Goal: Task Accomplishment & Management: Schedule a visit

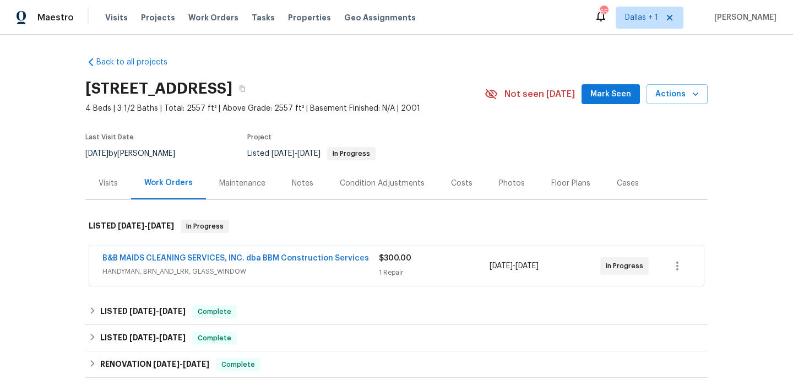
click at [279, 277] on div "B&B MAIDS CLEANING SERVICES, INC. dba BBM Construction Services HANDYMAN, BRN_A…" at bounding box center [240, 266] width 276 height 26
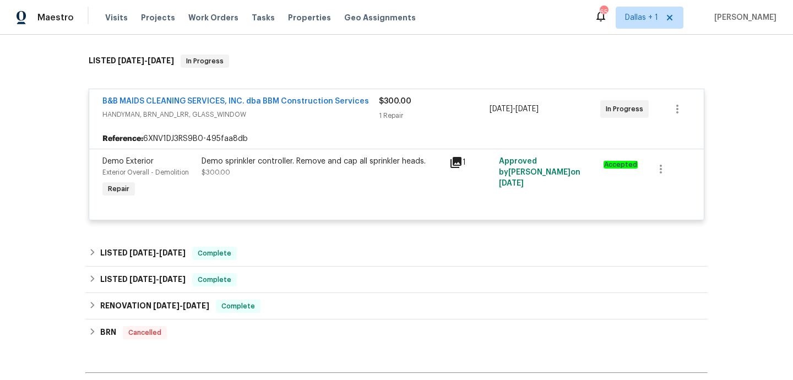
scroll to position [167, 0]
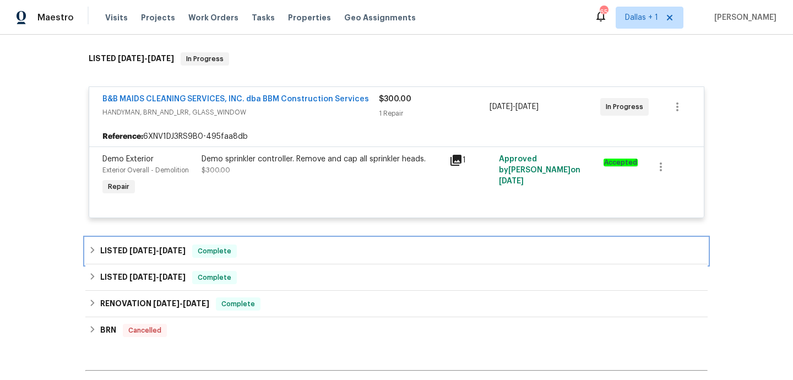
click at [261, 252] on div "LISTED [DATE] - [DATE] Complete" at bounding box center [396, 250] width 615 height 13
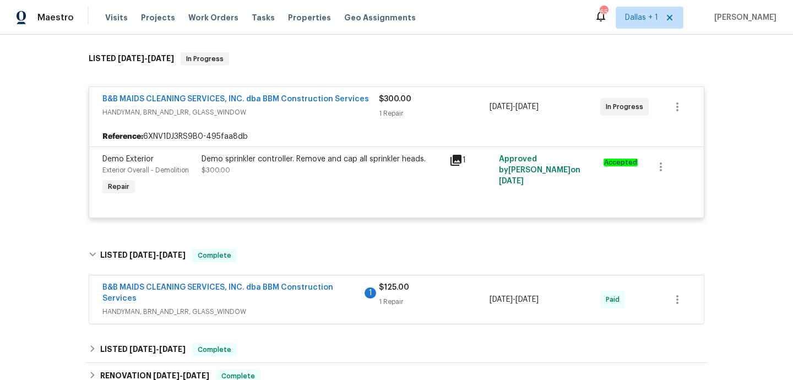
click at [292, 299] on span "B&B MAIDS CLEANING SERVICES, INC. dba BBM Construction Services" at bounding box center [231, 293] width 259 height 22
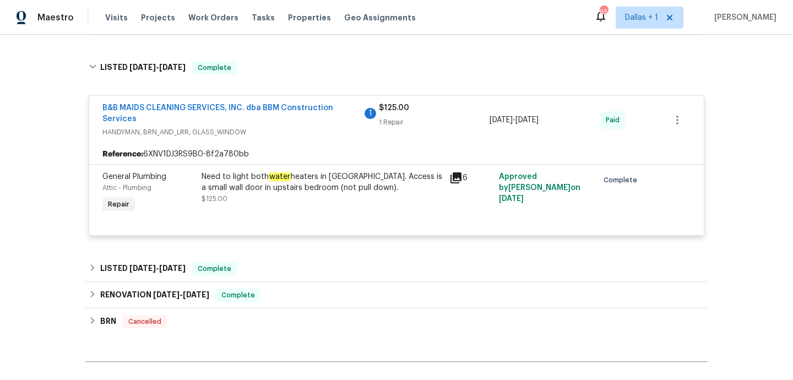
scroll to position [381, 0]
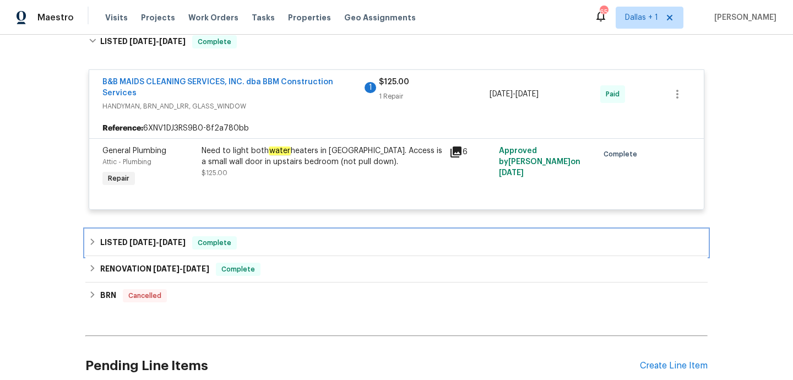
click at [265, 239] on div "LISTED [DATE] - [DATE] Complete" at bounding box center [396, 242] width 615 height 13
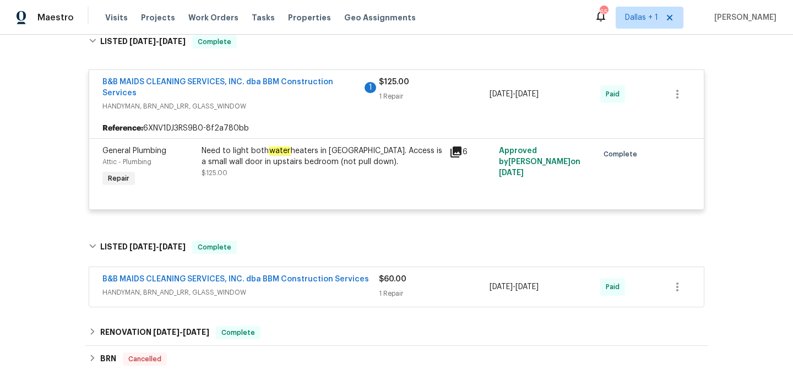
click at [287, 293] on span "HANDYMAN, BRN_AND_LRR, GLASS_WINDOW" at bounding box center [240, 292] width 276 height 11
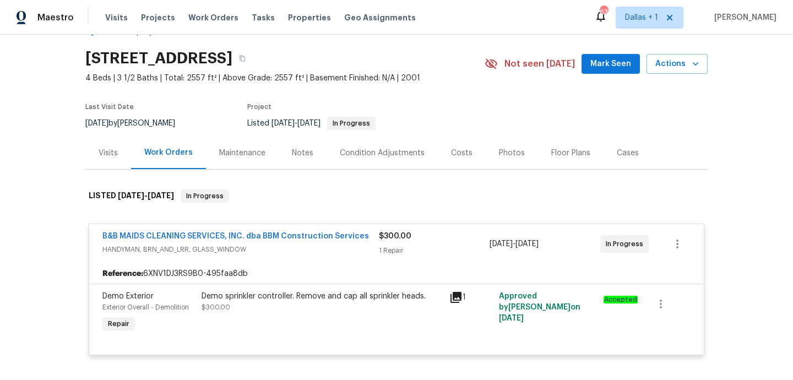
scroll to position [9, 0]
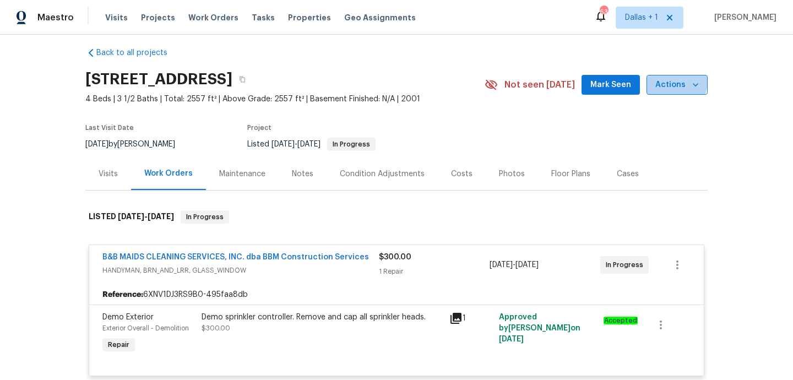
click at [659, 80] on span "Actions" at bounding box center [676, 85] width 43 height 14
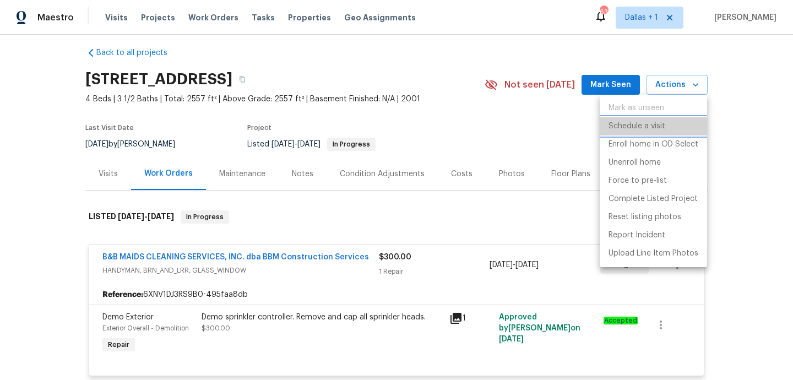
click at [639, 124] on p "Schedule a visit" at bounding box center [636, 127] width 57 height 12
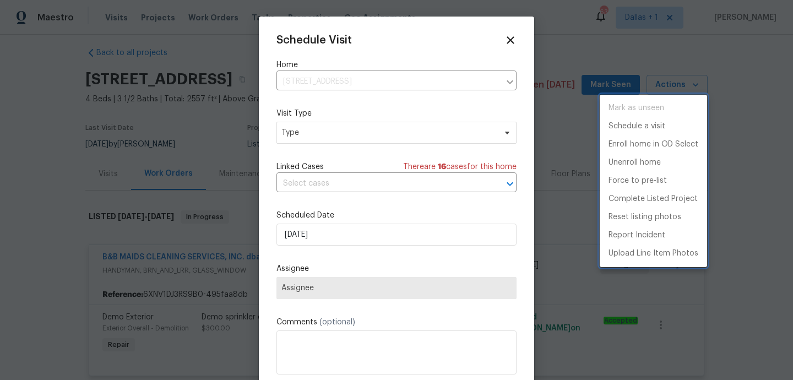
click at [334, 139] on div at bounding box center [396, 190] width 793 height 380
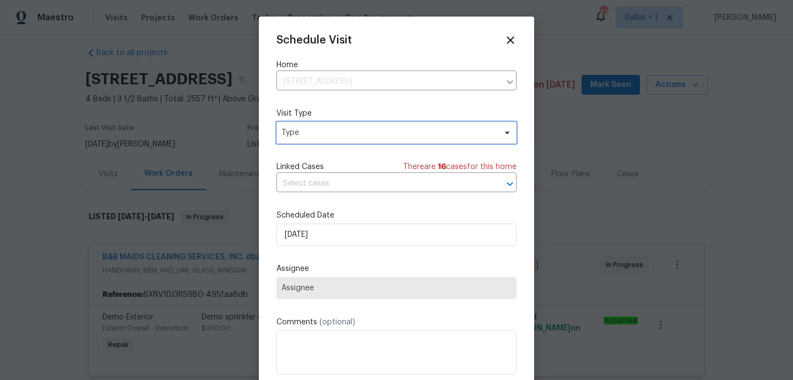
click at [331, 134] on span "Type" at bounding box center [388, 132] width 214 height 11
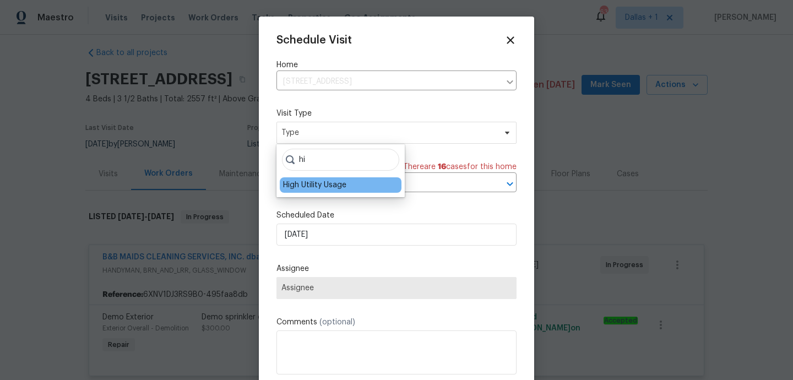
type input "hi"
click at [326, 184] on div "High Utility Usage" at bounding box center [314, 184] width 63 height 11
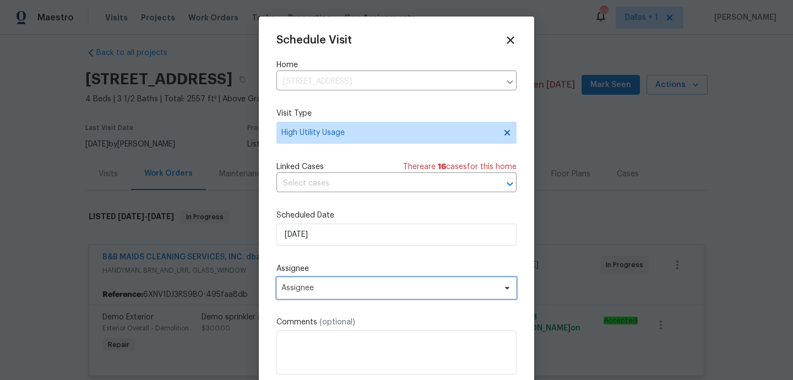
click at [334, 298] on span "Assignee" at bounding box center [396, 288] width 240 height 22
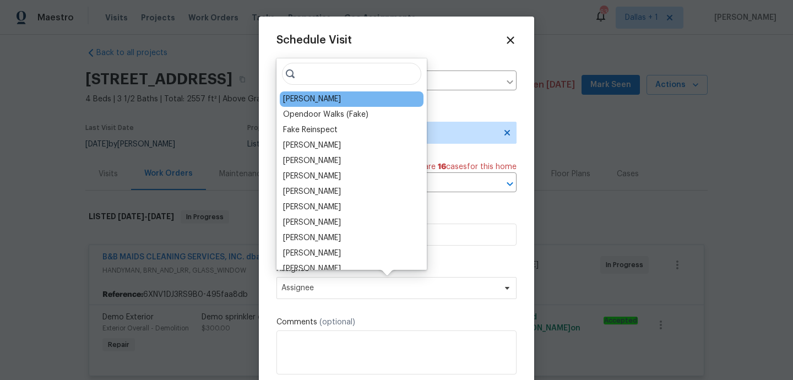
click at [329, 100] on div "[PERSON_NAME]" at bounding box center [352, 98] width 144 height 15
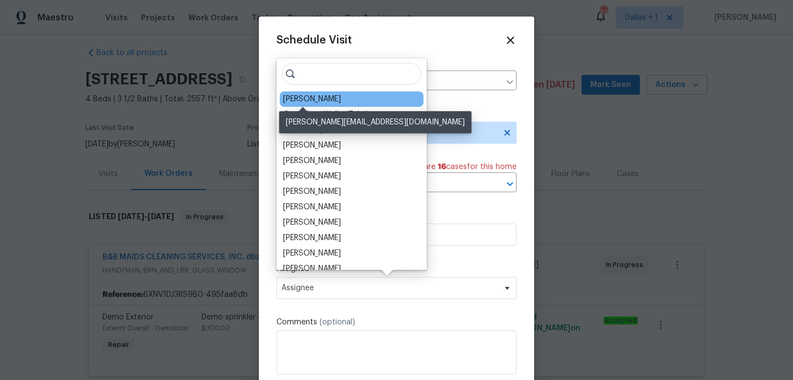
click at [308, 96] on div "[PERSON_NAME]" at bounding box center [312, 99] width 58 height 11
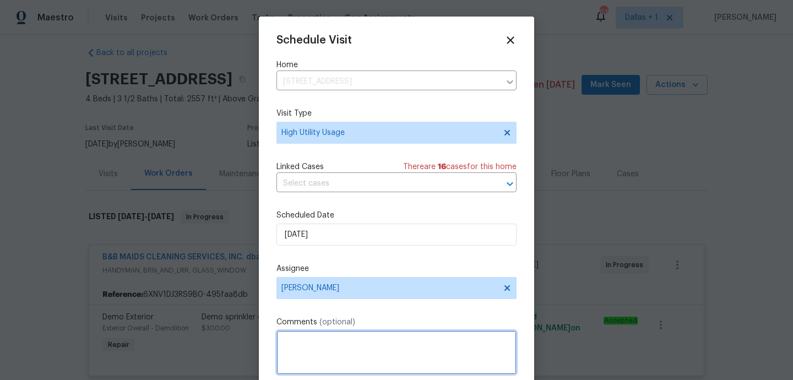
click at [318, 356] on textarea at bounding box center [396, 352] width 240 height 44
paste textarea "Hi team, we received a high usage Electric bill from a utility company for this…"
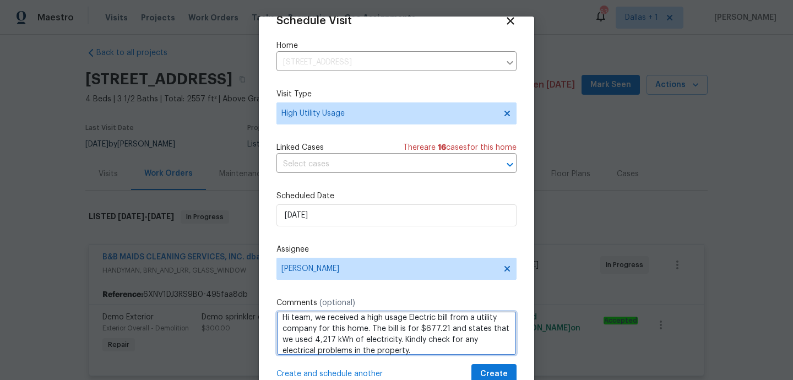
scroll to position [39, 0]
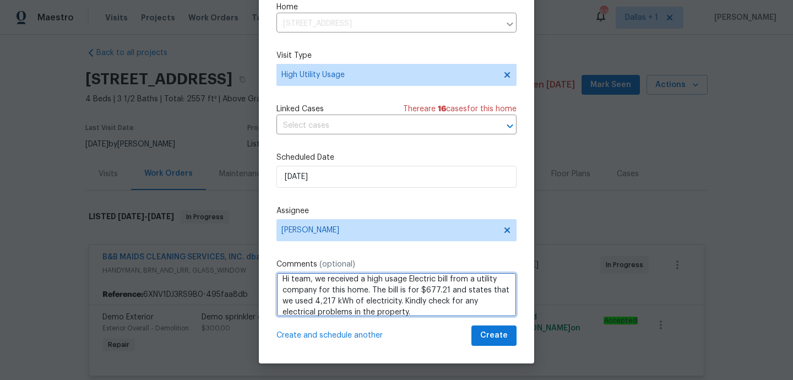
click at [0, 0] on span "electric" at bounding box center [0, 0] width 0 height 0
click at [0, 0] on qb-div "Correct the capitalization We" at bounding box center [0, 0] width 0 height 0
type textarea "Hi team, we received a high usage electric bill from a utility company for this…"
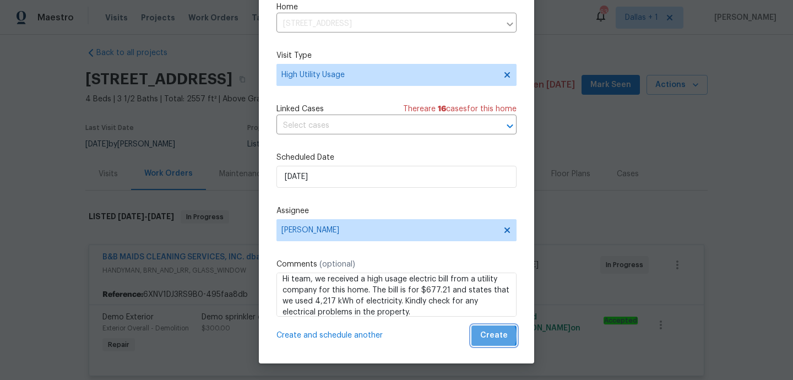
click at [490, 336] on span "Create" at bounding box center [494, 336] width 28 height 14
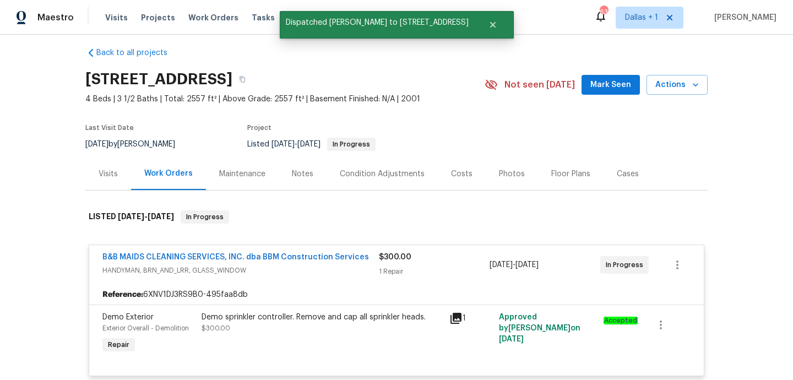
scroll to position [0, 0]
click at [111, 179] on div "Visits" at bounding box center [108, 173] width 46 height 32
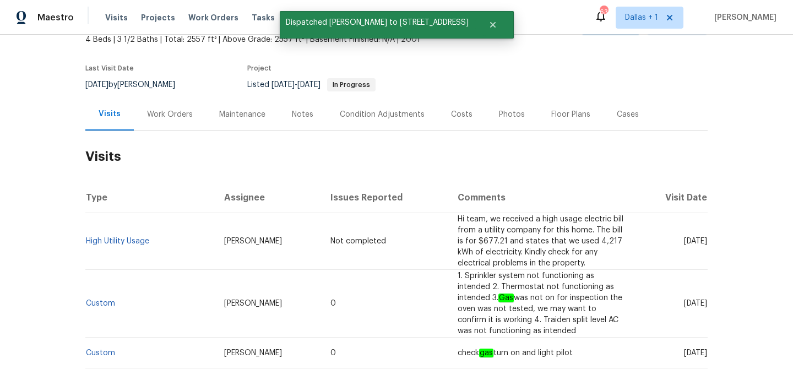
scroll to position [163, 0]
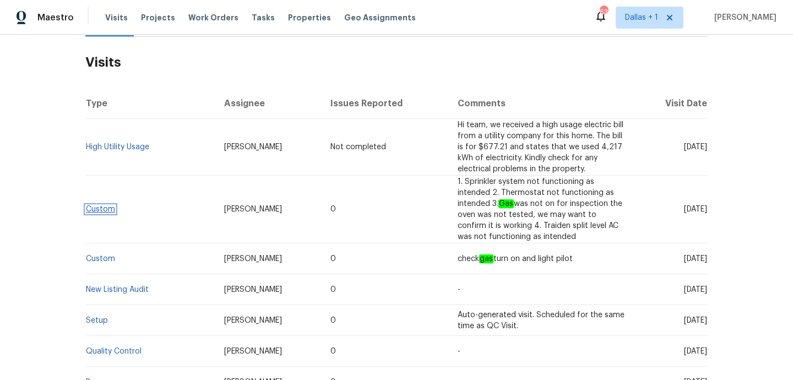
click at [89, 206] on link "Custom" at bounding box center [100, 209] width 29 height 8
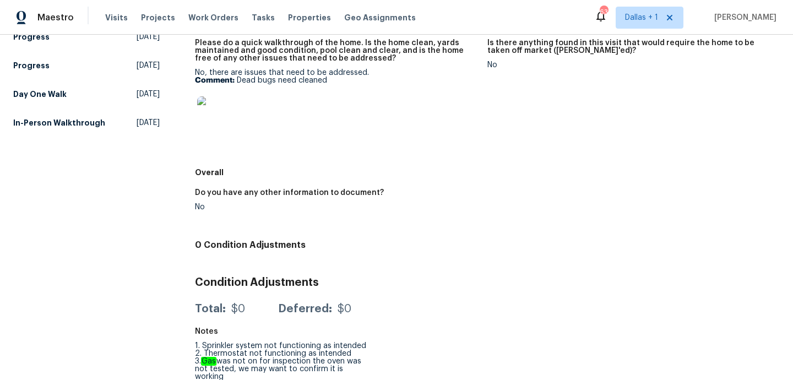
scroll to position [353, 0]
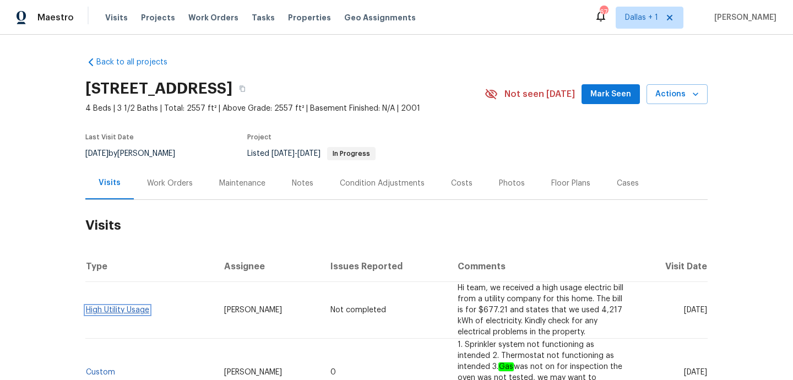
click at [99, 313] on link "High Utility Usage" at bounding box center [117, 310] width 63 height 8
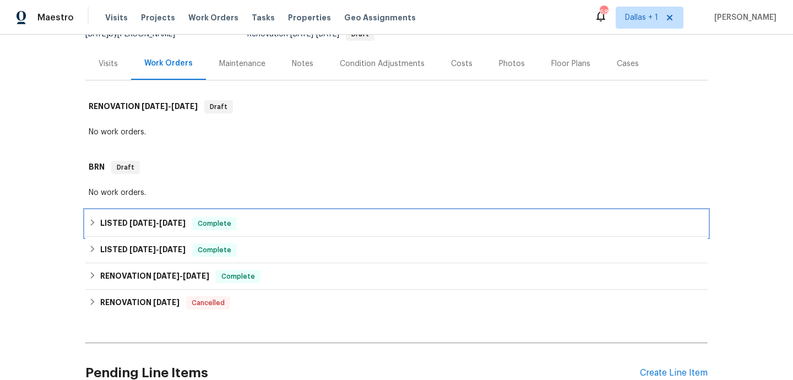
click at [288, 233] on div "LISTED 4/2/25 - 4/4/25 Complete" at bounding box center [396, 223] width 622 height 26
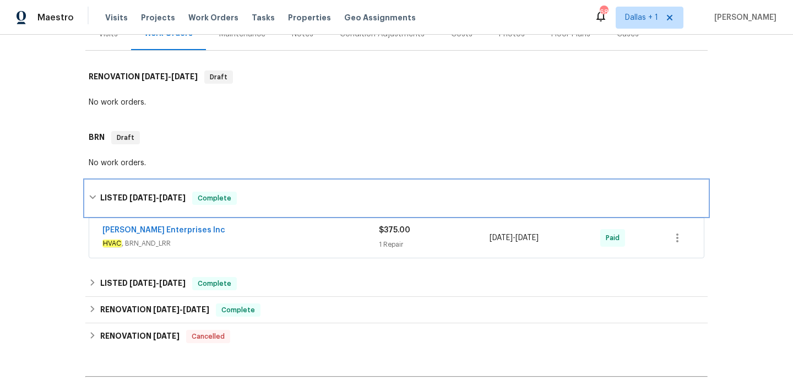
scroll to position [182, 0]
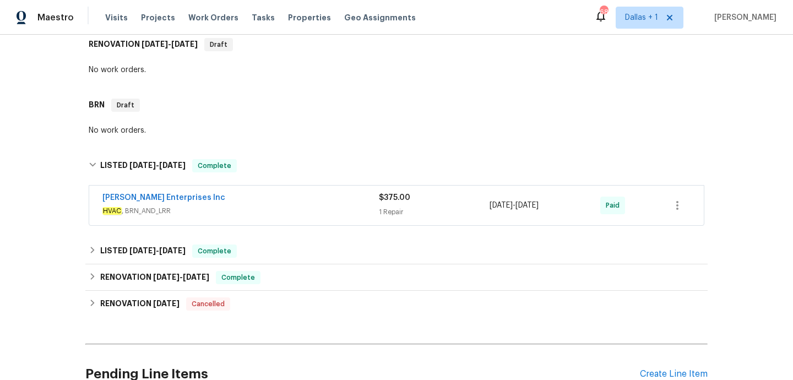
click at [322, 207] on span "HVAC , BRN_AND_LRR" at bounding box center [240, 210] width 276 height 11
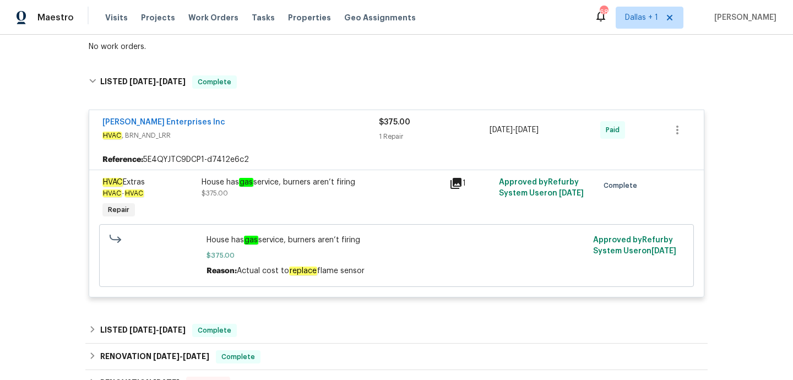
scroll to position [272, 0]
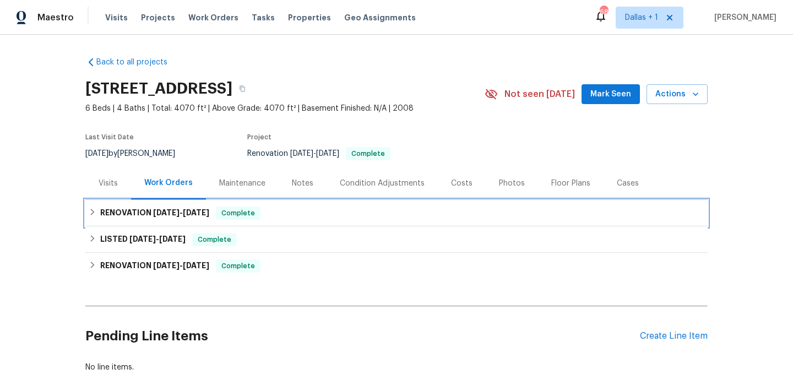
click at [342, 208] on div "RENOVATION 5/30/25 - 6/2/25 Complete" at bounding box center [396, 212] width 615 height 13
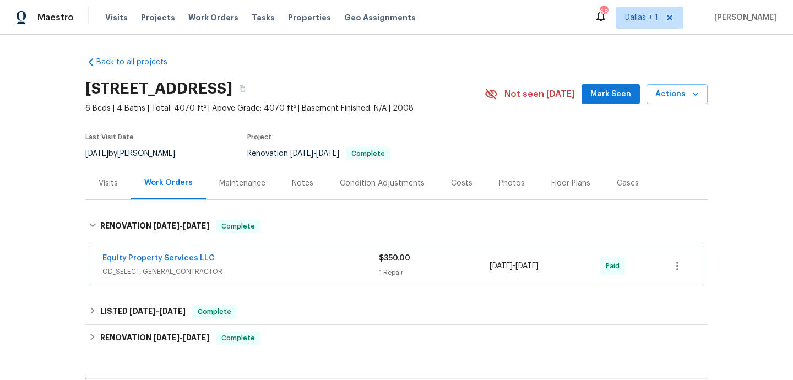
click at [336, 268] on span "OD_SELECT, GENERAL_CONTRACTOR" at bounding box center [240, 271] width 276 height 11
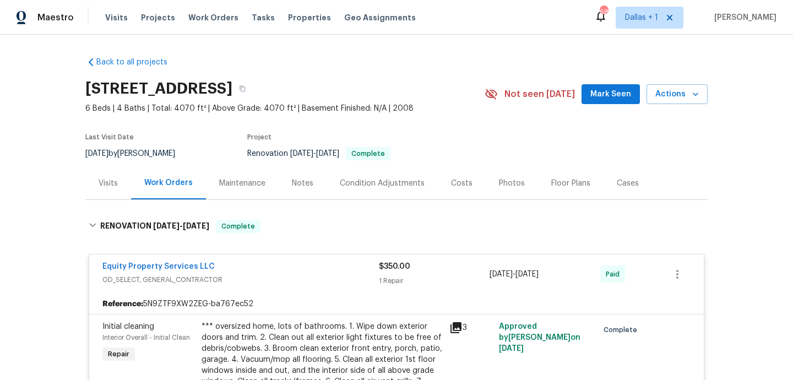
click at [119, 185] on div "Visits" at bounding box center [108, 183] width 46 height 32
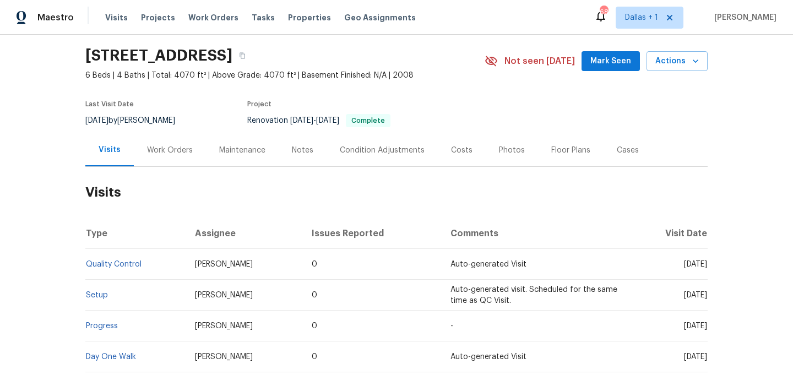
scroll to position [18, 0]
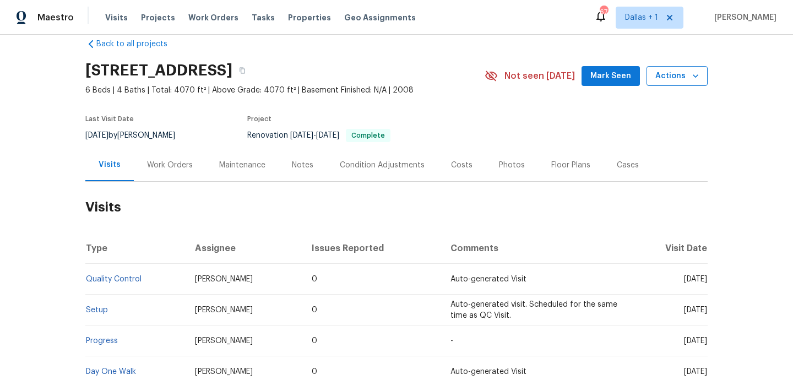
click at [677, 74] on span "Actions" at bounding box center [676, 76] width 43 height 14
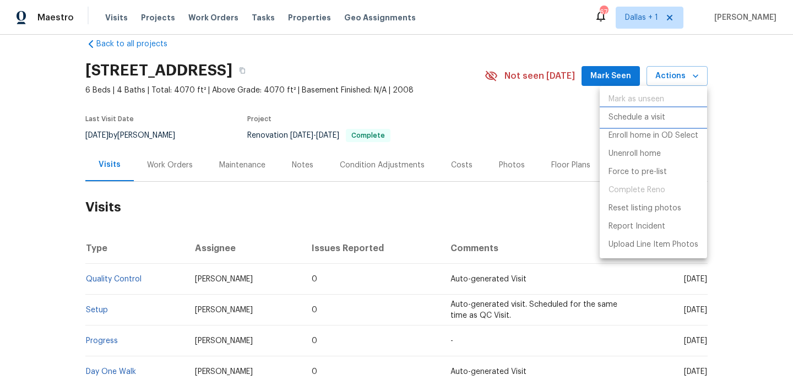
click at [643, 112] on p "Schedule a visit" at bounding box center [636, 118] width 57 height 12
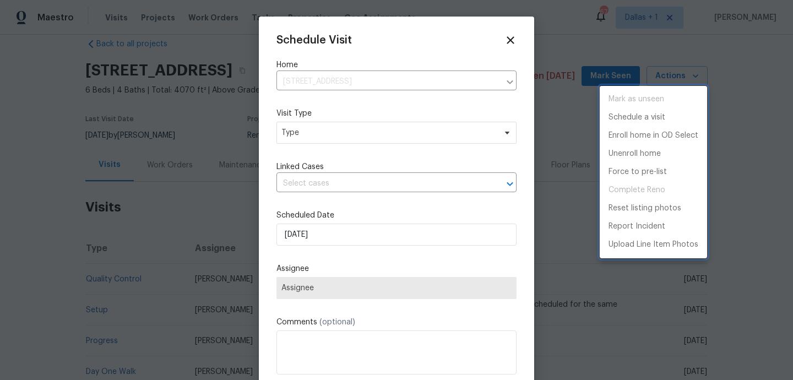
click at [313, 134] on div at bounding box center [396, 190] width 793 height 380
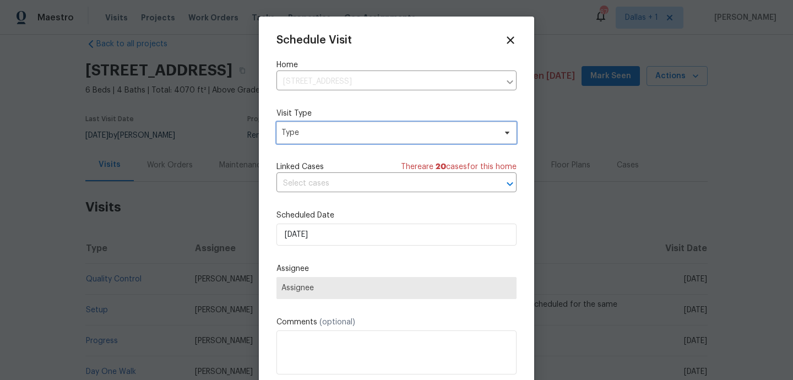
click at [312, 132] on span "Type" at bounding box center [388, 132] width 214 height 11
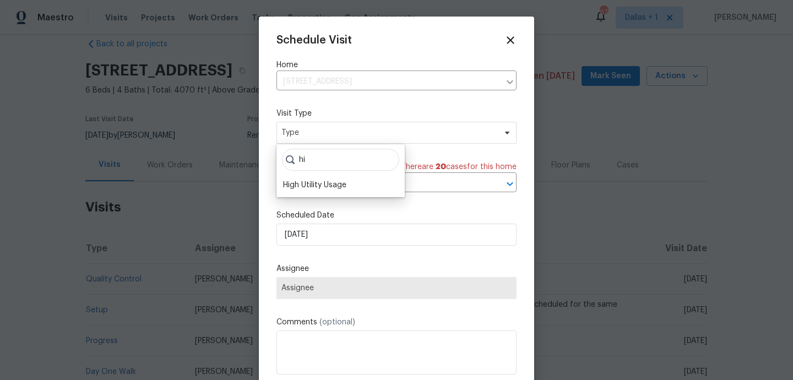
type input "hi"
click at [318, 194] on div "hi High Utility Usage" at bounding box center [340, 170] width 128 height 53
click at [315, 185] on div "High Utility Usage" at bounding box center [314, 184] width 63 height 11
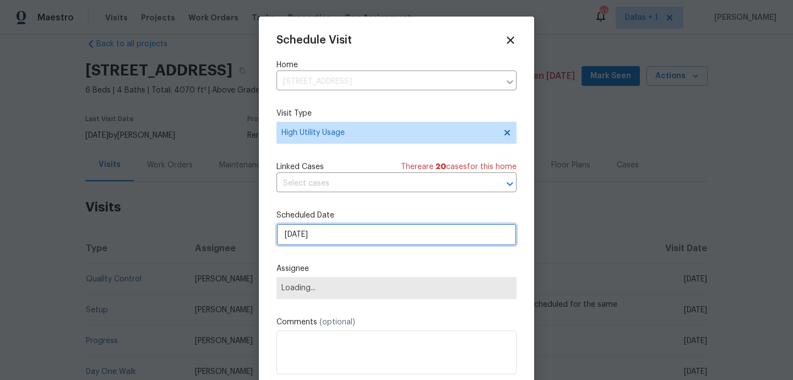
click at [315, 235] on input "[DATE]" at bounding box center [396, 235] width 240 height 22
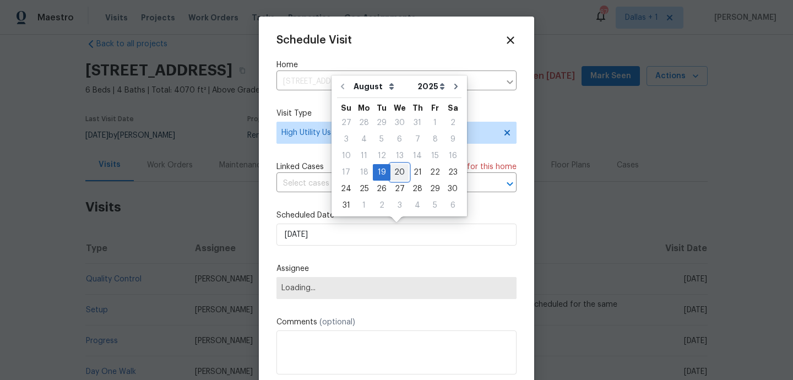
click at [397, 175] on div "20" at bounding box center [399, 172] width 18 height 15
type input "20/08/2025"
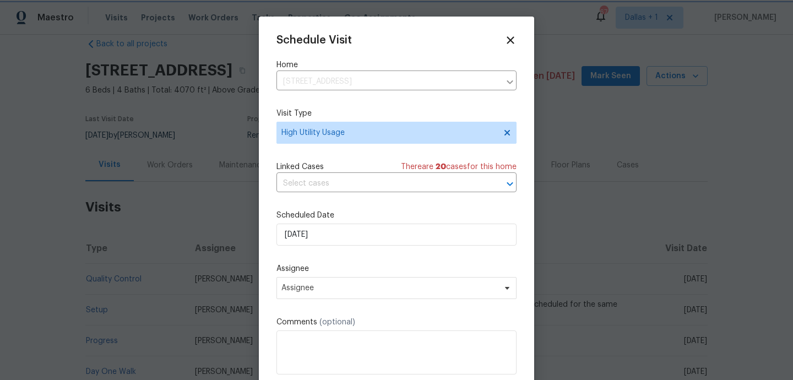
scroll to position [20, 0]
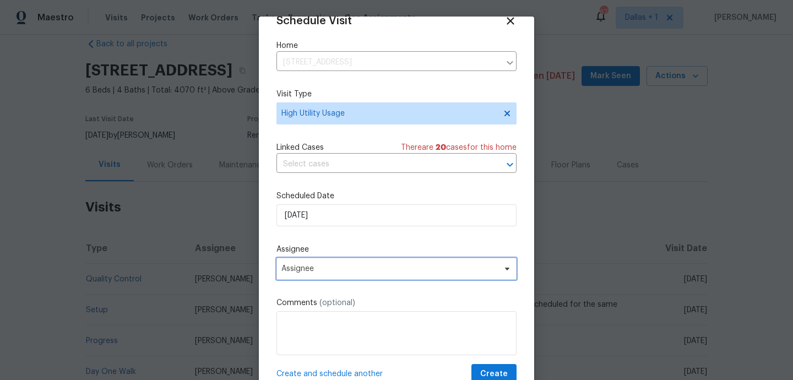
click at [326, 264] on span "Assignee" at bounding box center [389, 268] width 216 height 9
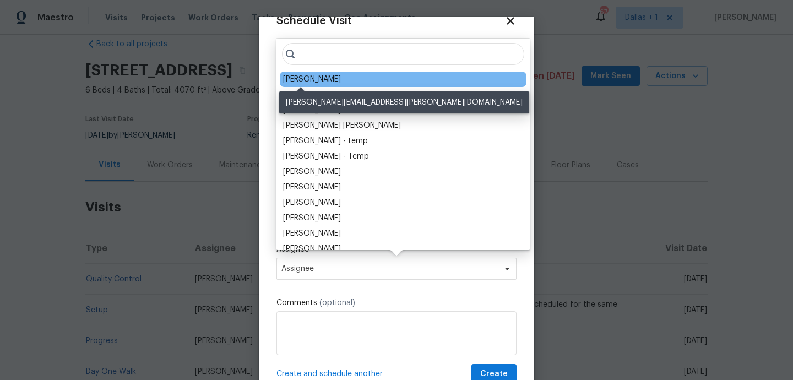
click at [315, 78] on div "Eric Scott" at bounding box center [312, 79] width 58 height 11
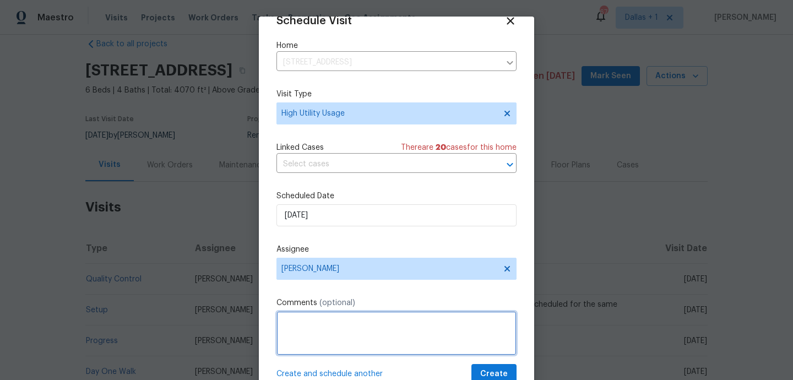
click at [319, 321] on textarea at bounding box center [396, 333] width 240 height 44
paste textarea "Hi team, we received a high usage Electric bill from a utility company for this…"
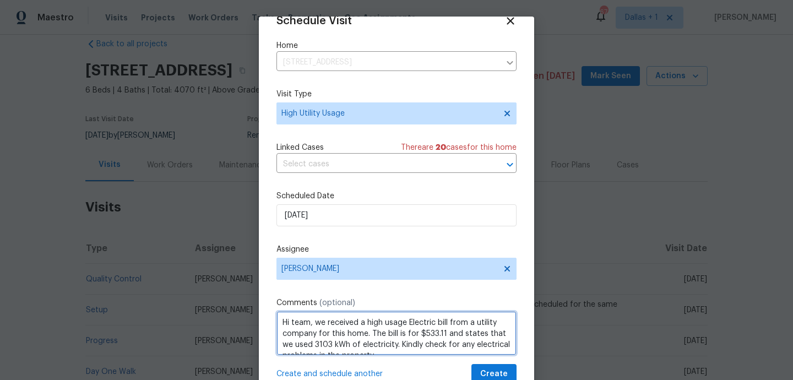
scroll to position [5, 0]
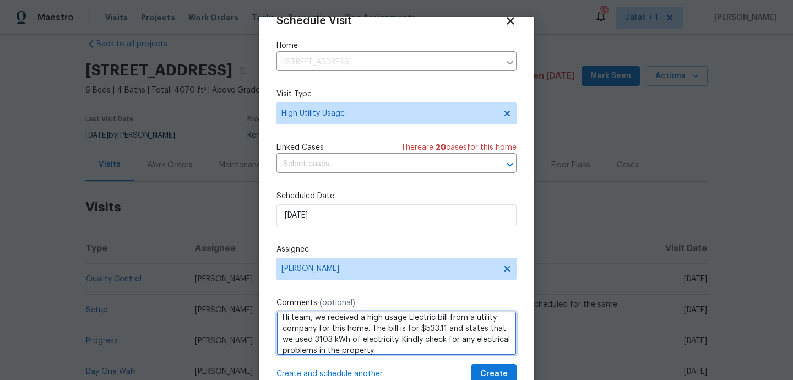
click at [0, 0] on div "We" at bounding box center [0, 0] width 0 height 0
click at [0, 0] on span "electric" at bounding box center [0, 0] width 0 height 0
click at [0, 0] on div "We" at bounding box center [0, 0] width 0 height 0
type textarea "Hi team, We received a high usage electric bill from a utility company for this…"
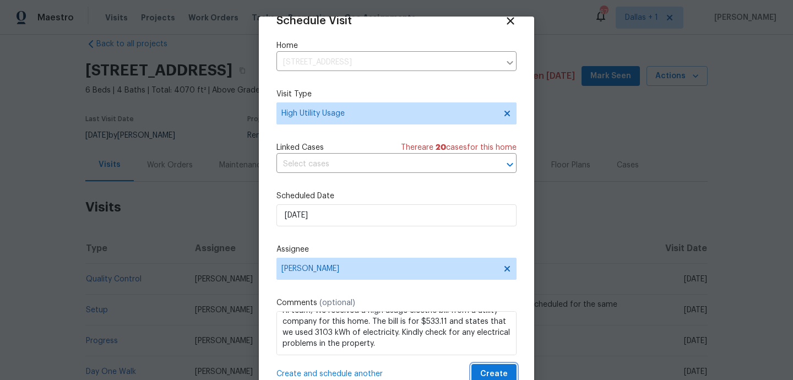
click at [491, 372] on span "Create" at bounding box center [494, 374] width 28 height 14
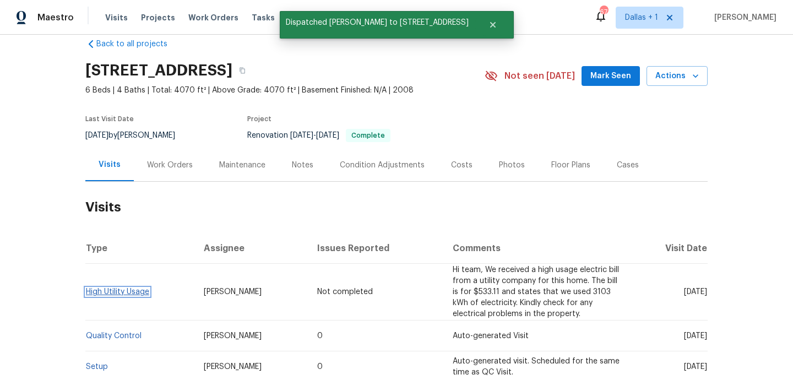
click at [108, 289] on link "High Utility Usage" at bounding box center [117, 292] width 63 height 8
